Goal: Information Seeking & Learning: Learn about a topic

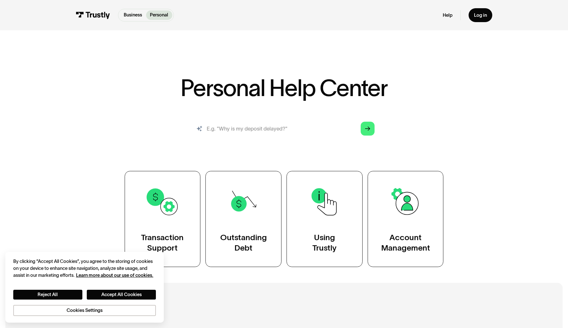
click at [221, 130] on input "search" at bounding box center [284, 128] width 192 height 21
type input "risk assesment"
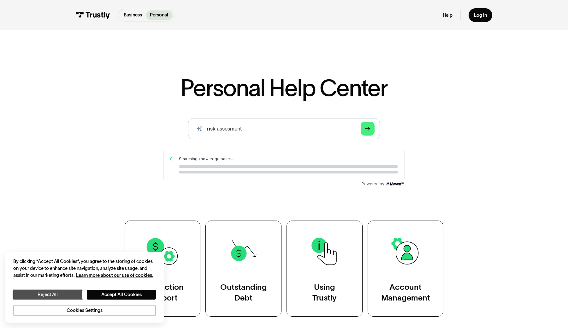
click at [57, 298] on button "Reject All" at bounding box center [47, 295] width 69 height 10
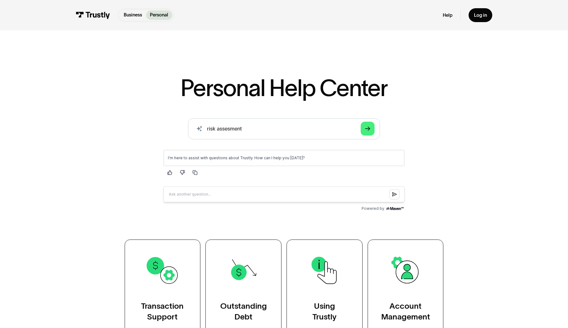
click at [96, 16] on img at bounding box center [93, 15] width 34 height 7
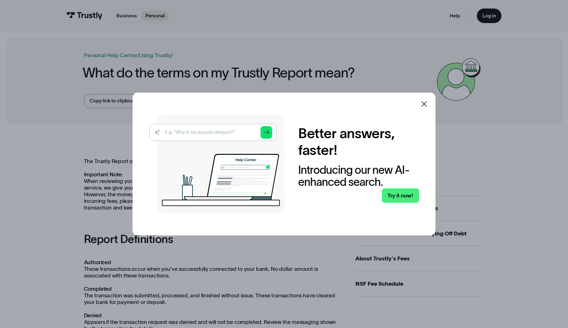
click at [224, 130] on img at bounding box center [216, 164] width 135 height 99
click at [211, 135] on img at bounding box center [216, 164] width 135 height 99
click at [427, 101] on icon at bounding box center [425, 104] width 8 height 8
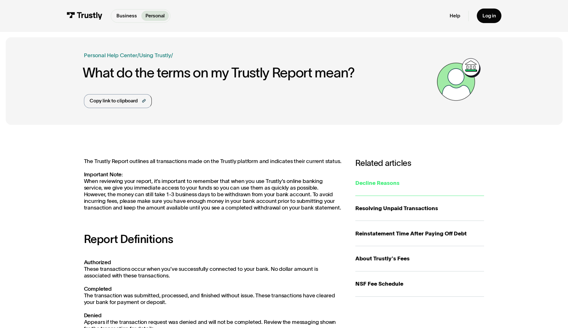
click at [389, 180] on div "Decline Reasons" at bounding box center [420, 183] width 129 height 8
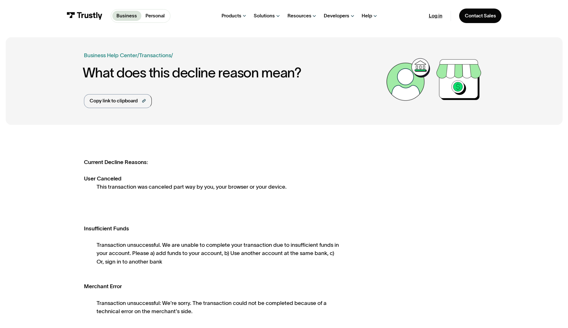
click at [441, 14] on link "Log in" at bounding box center [436, 16] width 14 height 6
click at [82, 15] on img at bounding box center [85, 16] width 36 height 8
